Goal: Obtain resource: Download file/media

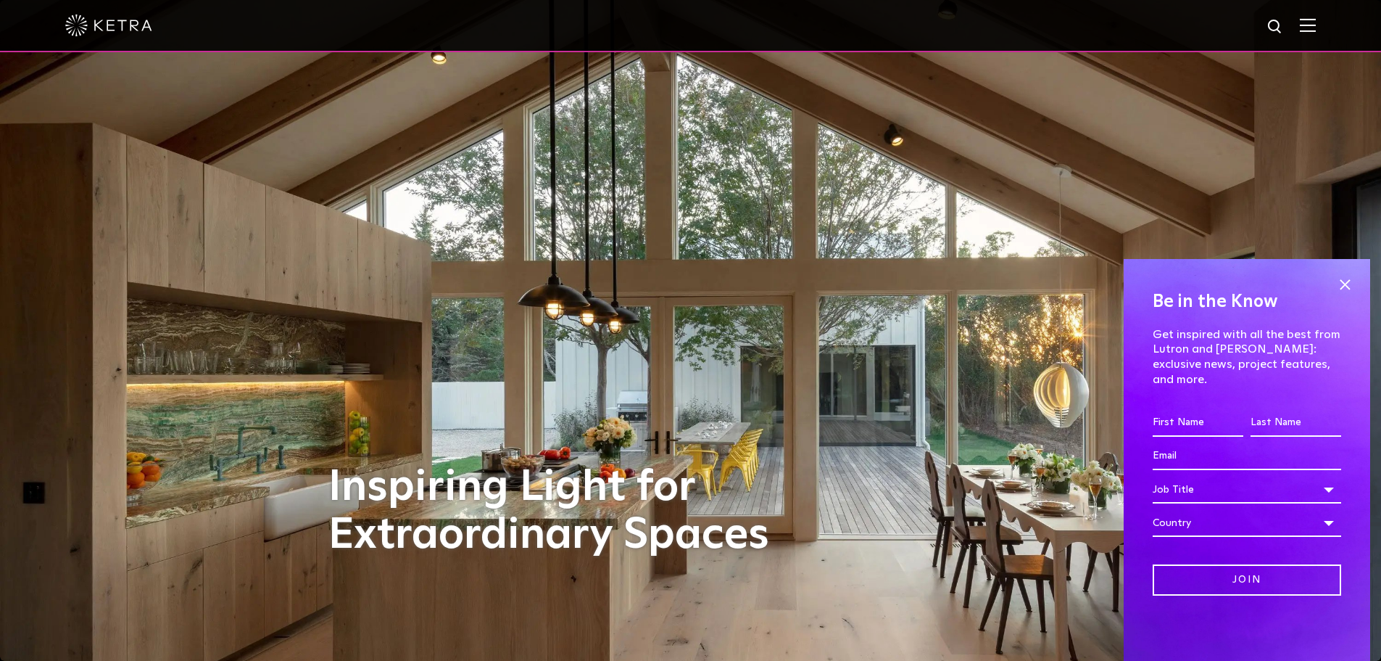
click at [85, 25] on img at bounding box center [108, 26] width 87 height 22
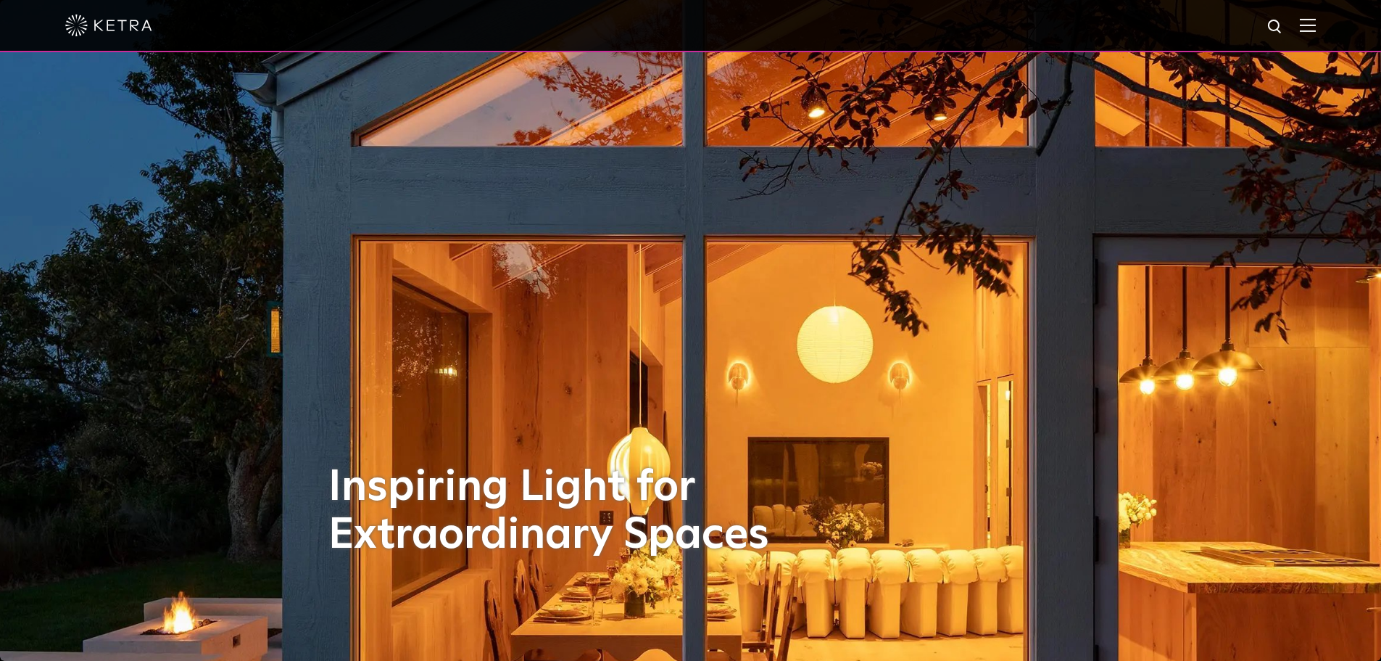
click at [1315, 25] on img at bounding box center [1308, 25] width 16 height 14
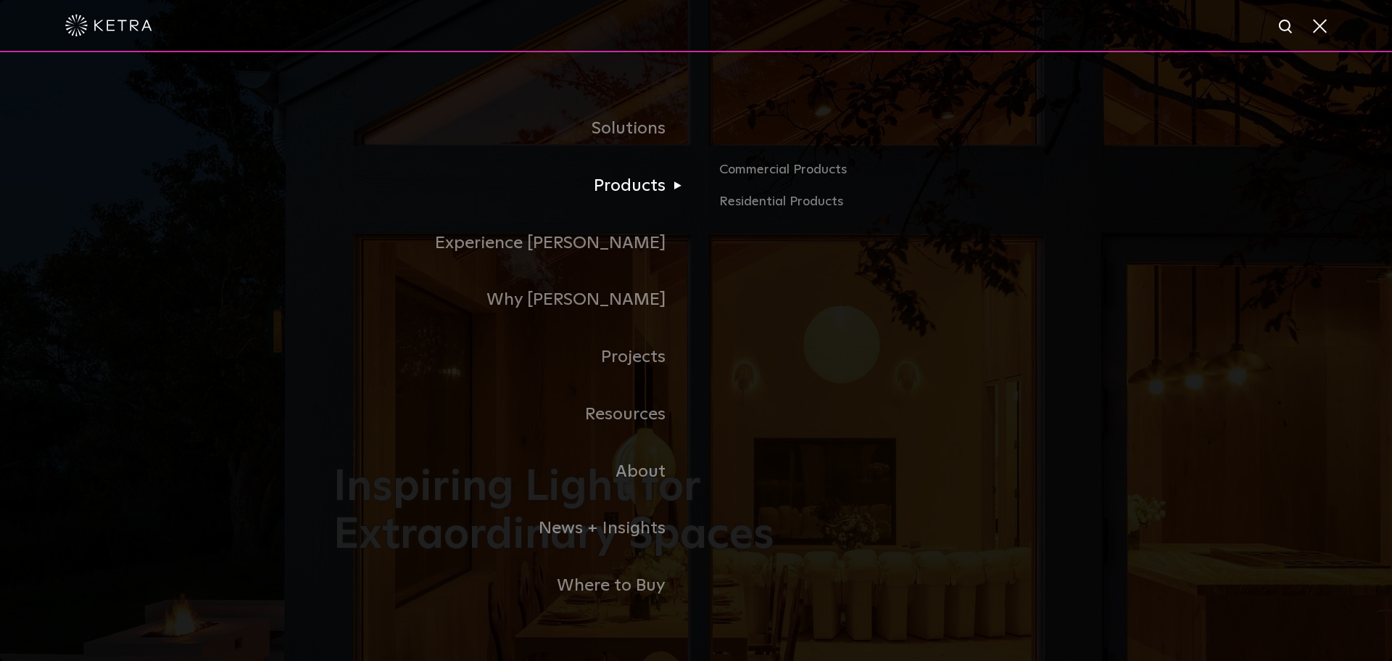
click at [655, 173] on link "Products" at bounding box center [515, 185] width 363 height 57
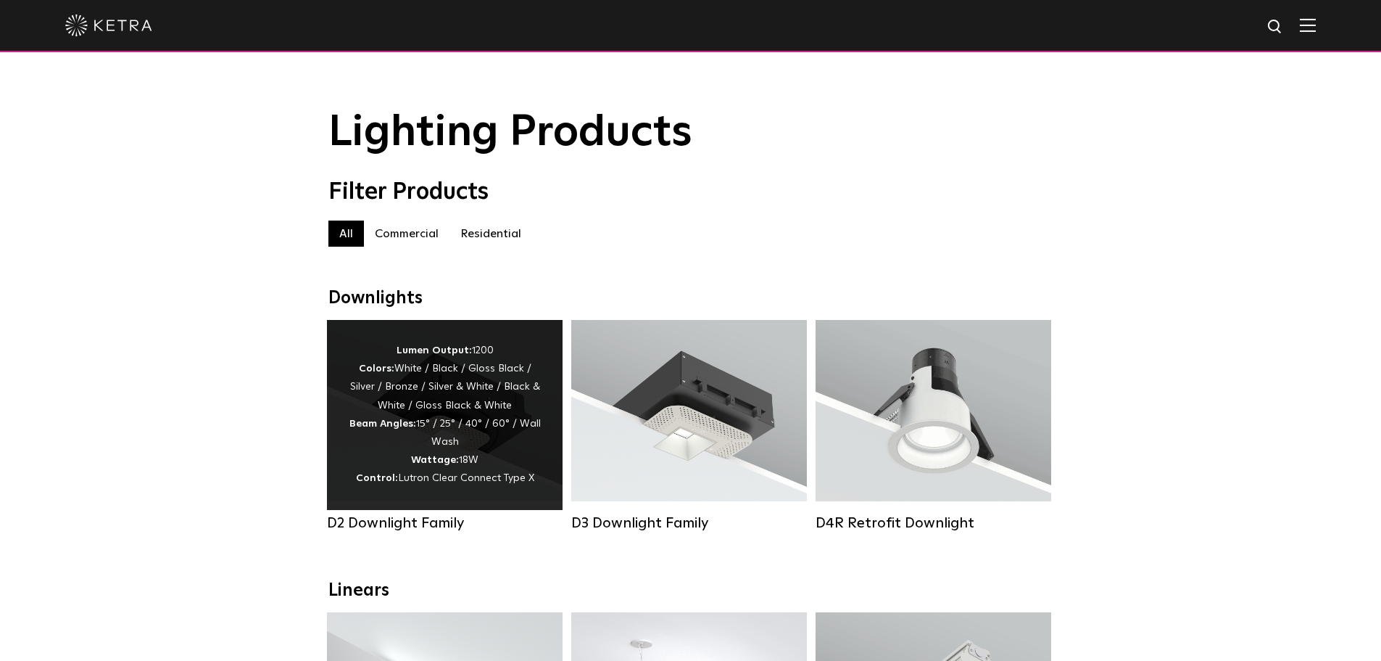
click at [460, 378] on div "Lumen Output: 1200 Colors: White / Black / Gloss Black / Silver / Bronze / Silv…" at bounding box center [445, 415] width 192 height 146
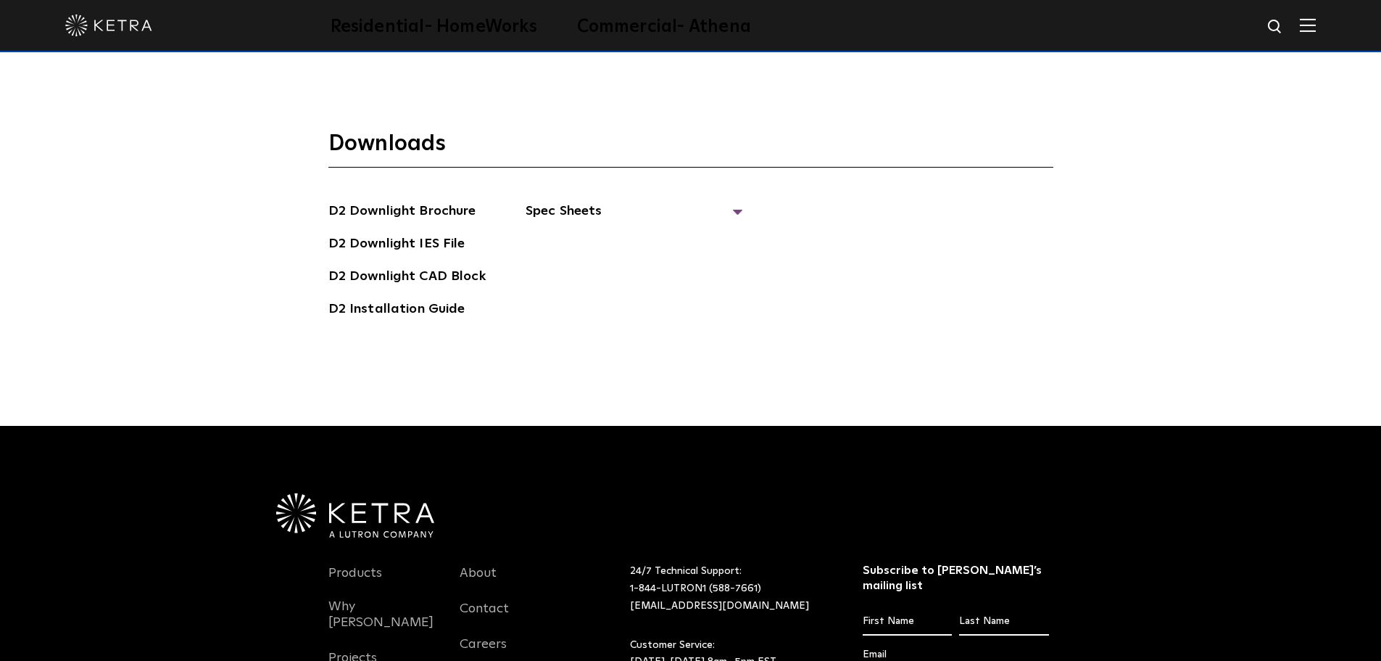
scroll to position [4061, 0]
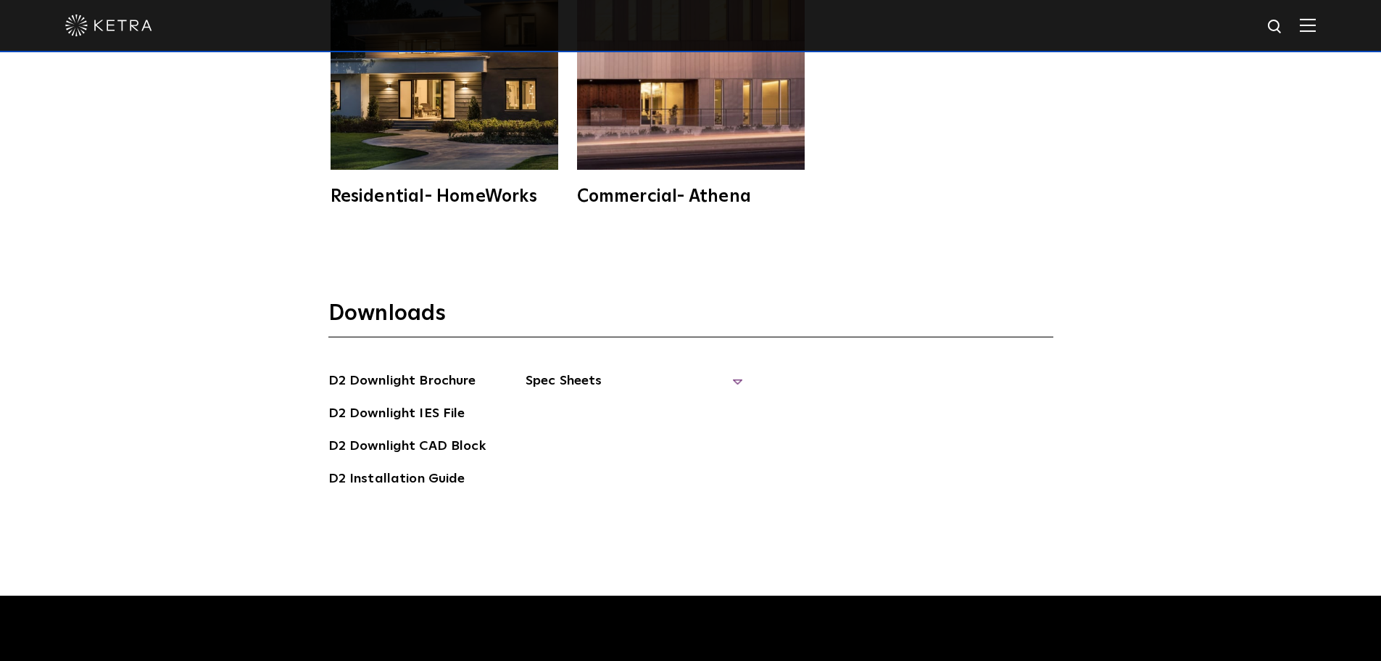
click at [538, 378] on span "Spec Sheets" at bounding box center [635, 387] width 218 height 32
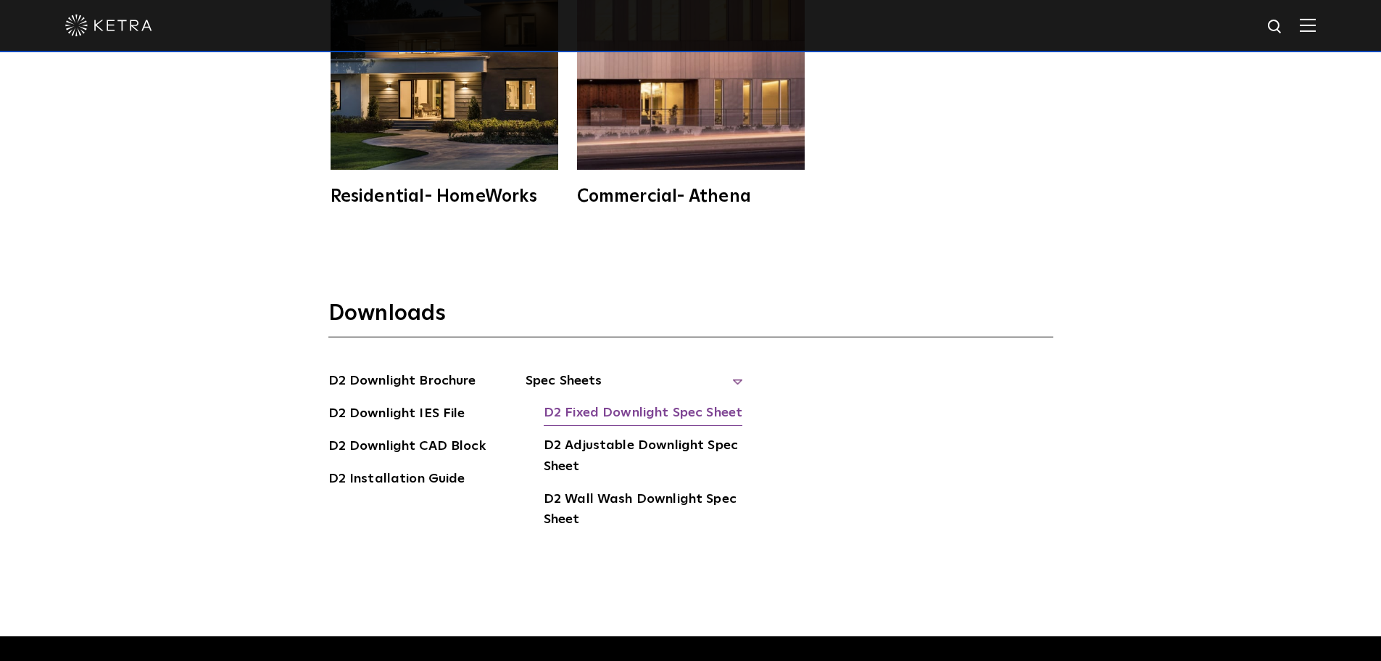
click at [560, 408] on link "D2 Fixed Downlight Spec Sheet" at bounding box center [643, 413] width 199 height 23
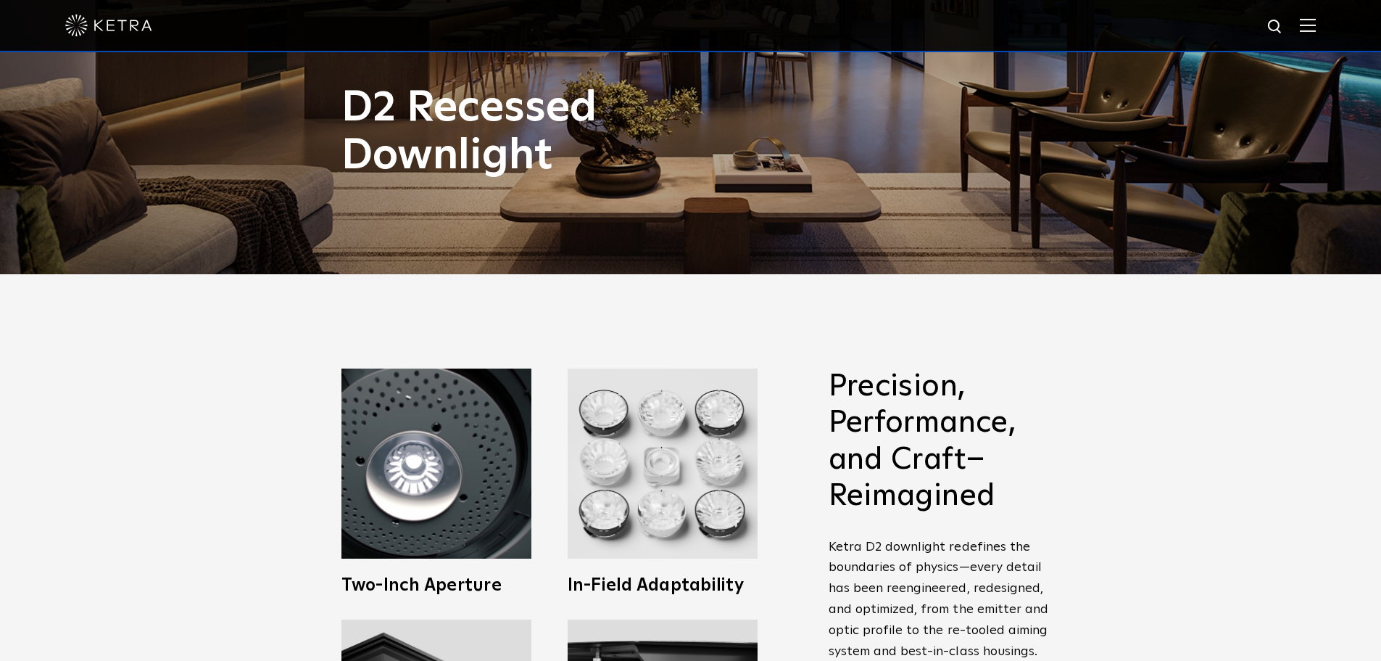
scroll to position [0, 0]
